Goal: Complete application form

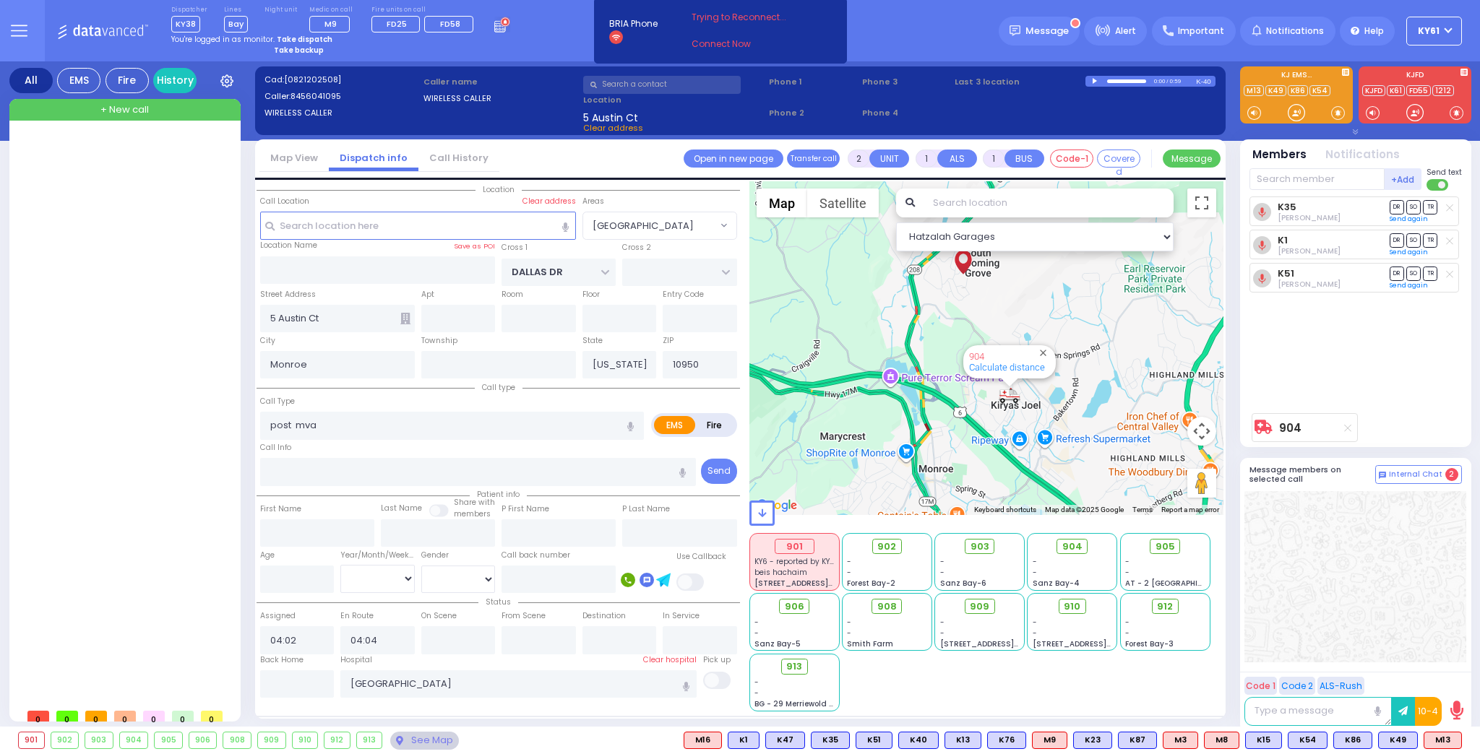
select select "[GEOGRAPHIC_DATA]"
select select
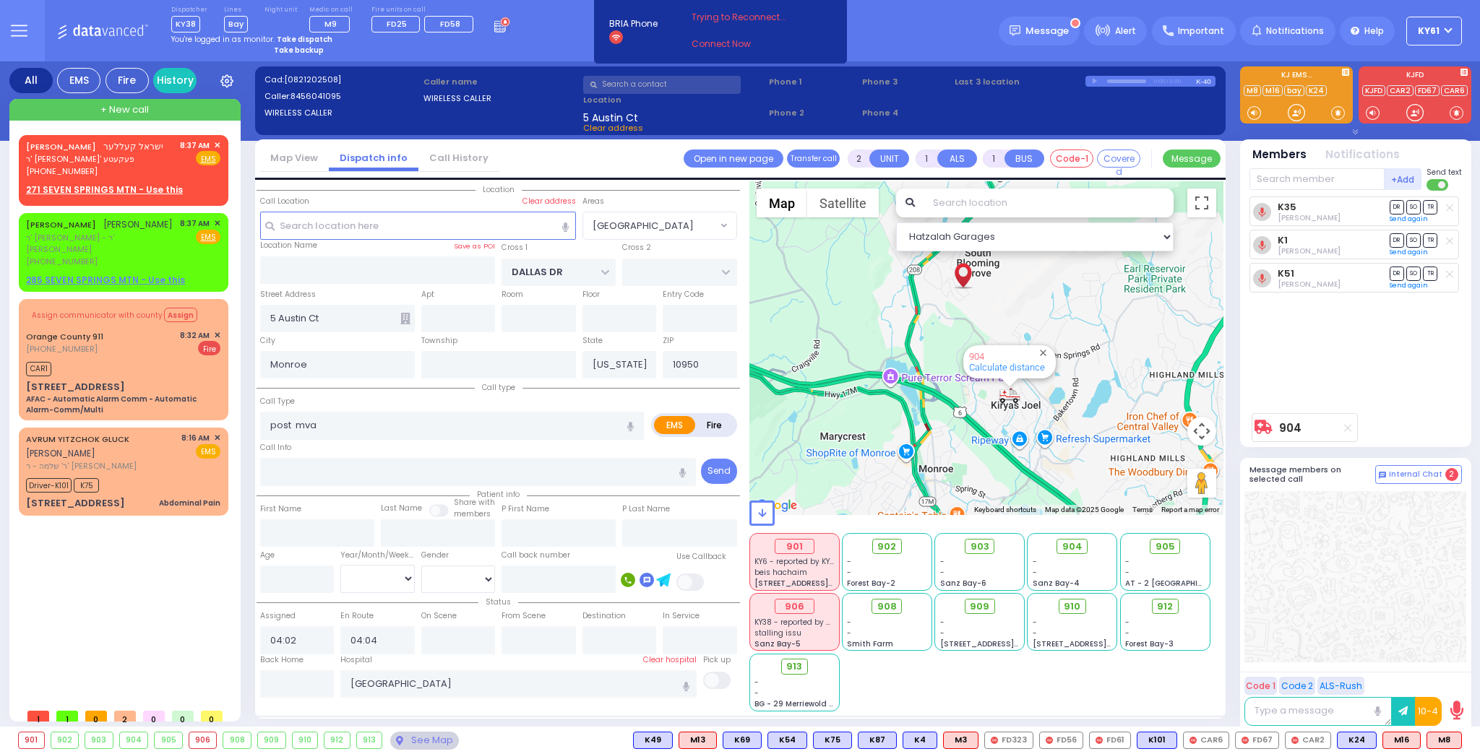
click at [1184, 686] on div "901 KY6 - reported by KY71 beis hachaim 214 Nininger Rd - - -" at bounding box center [986, 621] width 475 height 181
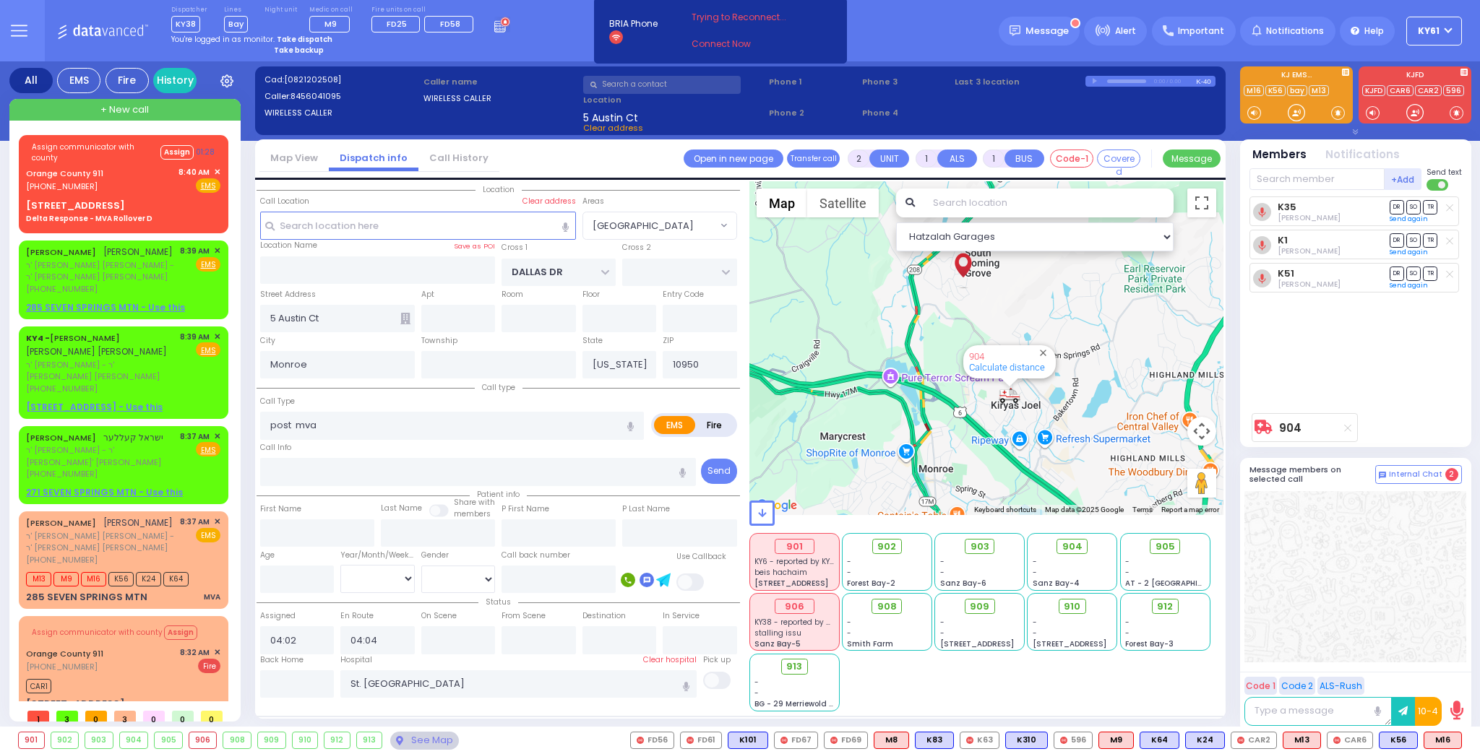
select select "[GEOGRAPHIC_DATA]"
select select
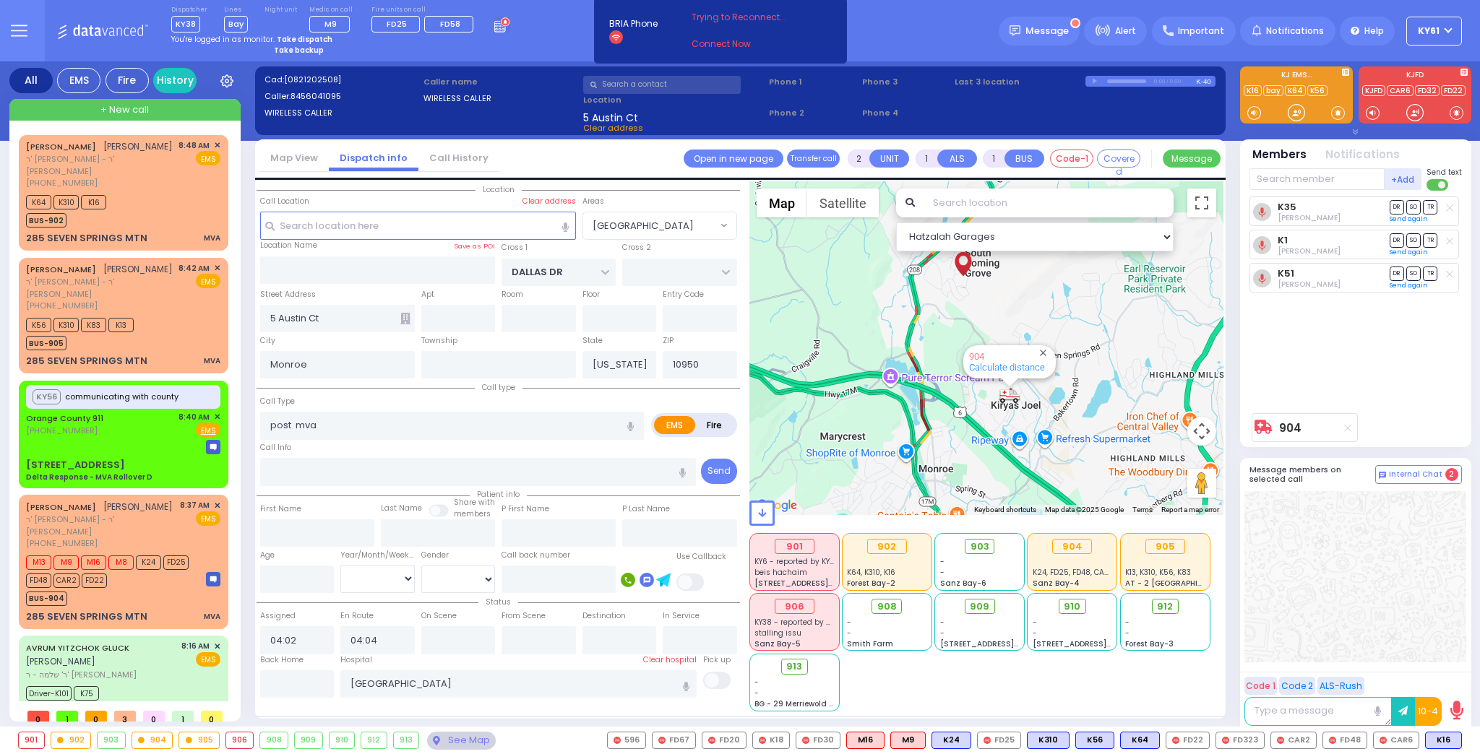
select select "[GEOGRAPHIC_DATA]"
select select
